Goal: Book appointment/travel/reservation

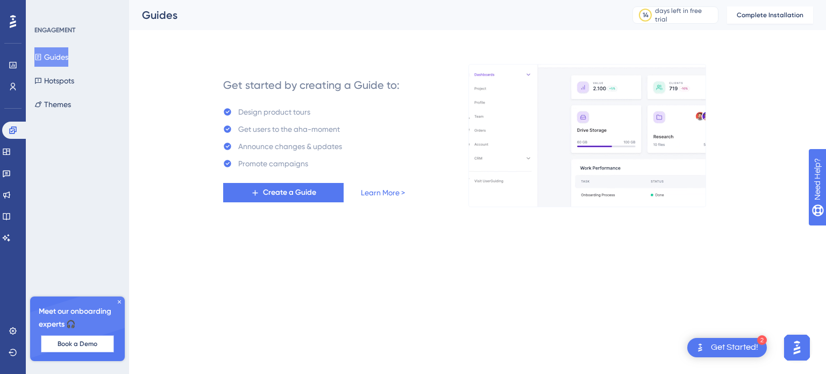
click at [87, 347] on span "Book a Demo" at bounding box center [78, 343] width 40 height 9
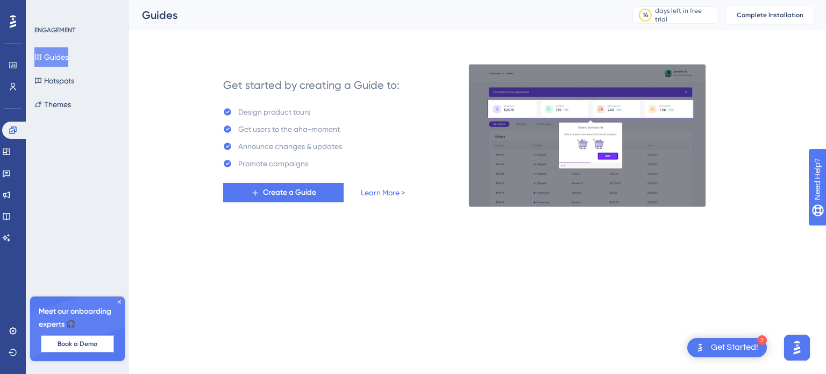
click at [86, 345] on span "Book a Demo" at bounding box center [78, 343] width 40 height 9
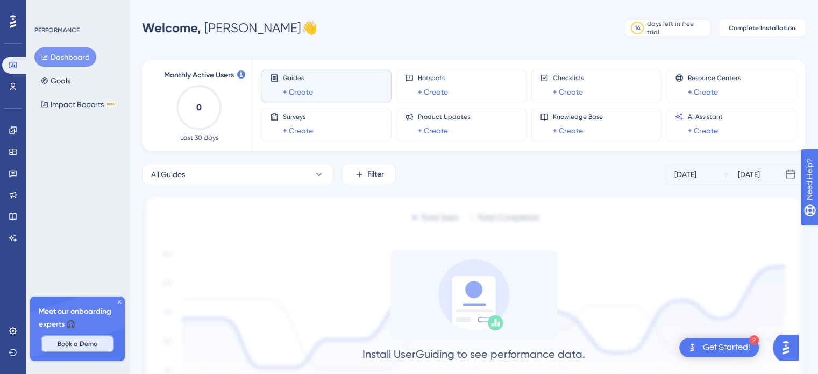
click at [91, 346] on span "Book a Demo" at bounding box center [78, 343] width 40 height 9
